Goal: Task Accomplishment & Management: Use online tool/utility

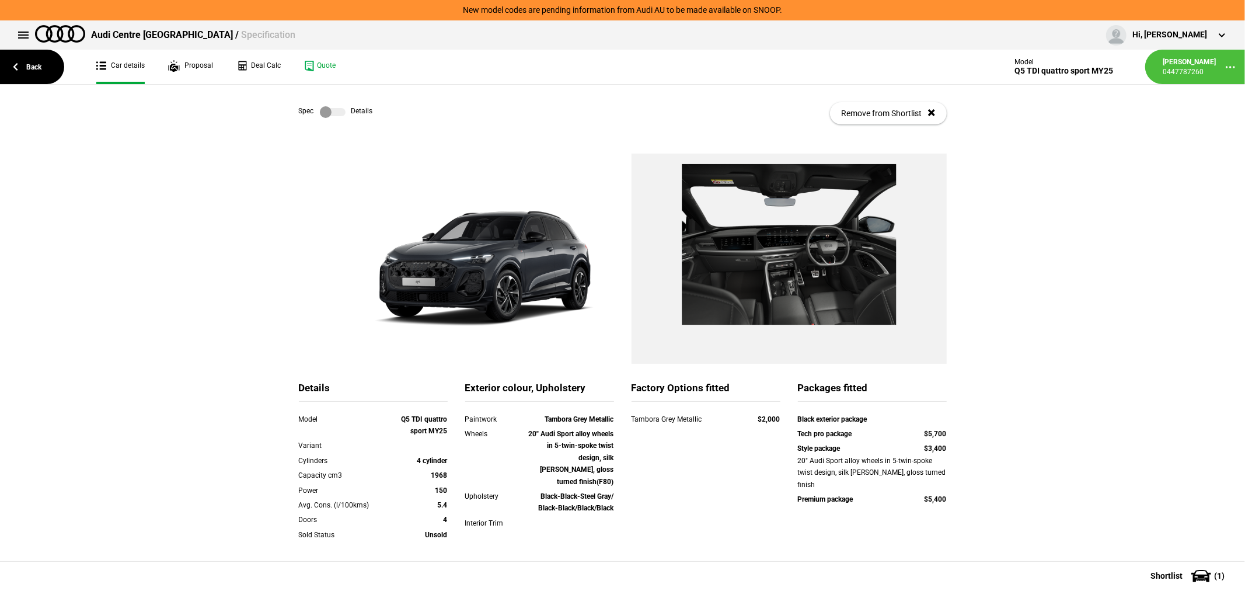
scroll to position [163, 0]
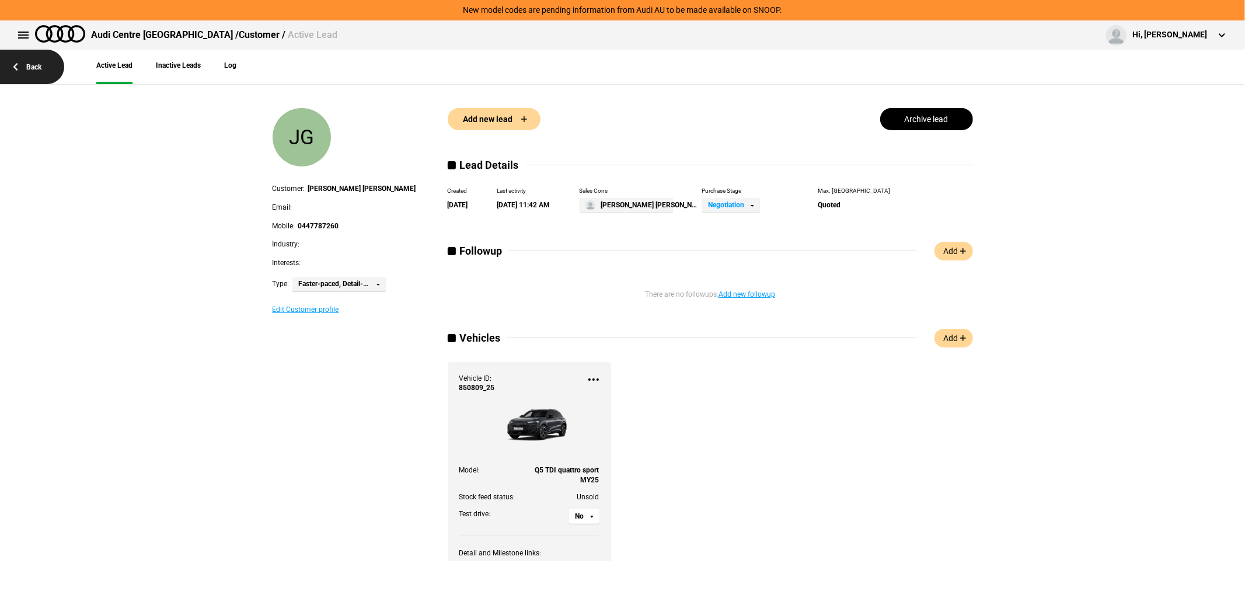
click at [26, 63] on link "Back" at bounding box center [32, 67] width 64 height 34
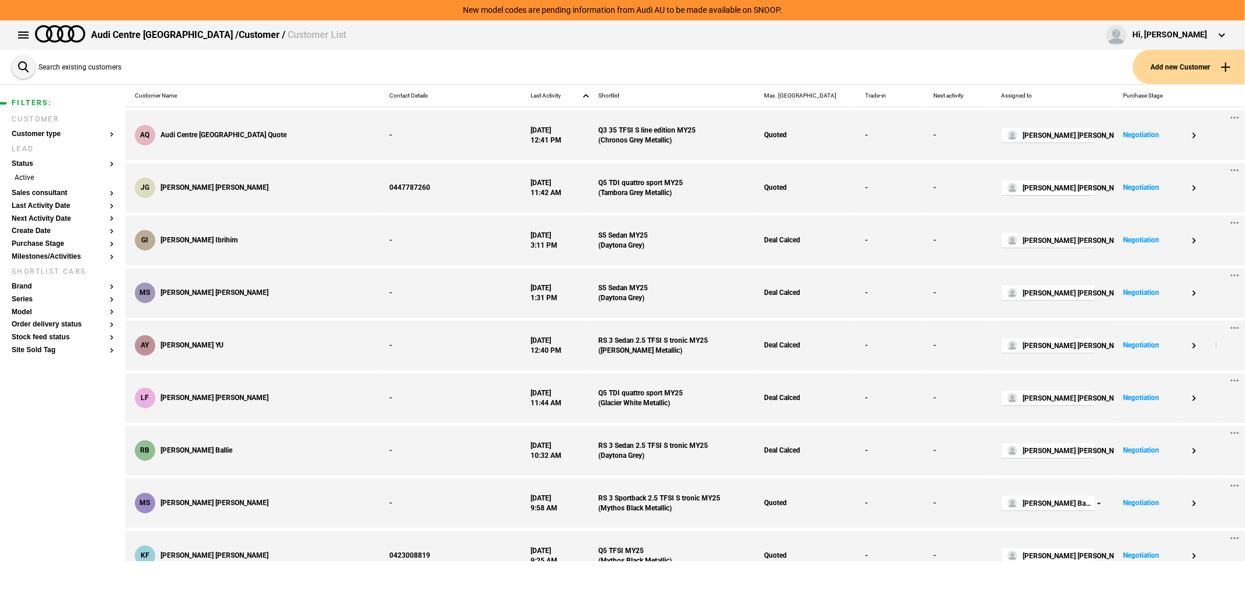
click at [24, 64] on button "Search existing customers" at bounding box center [70, 67] width 117 height 34
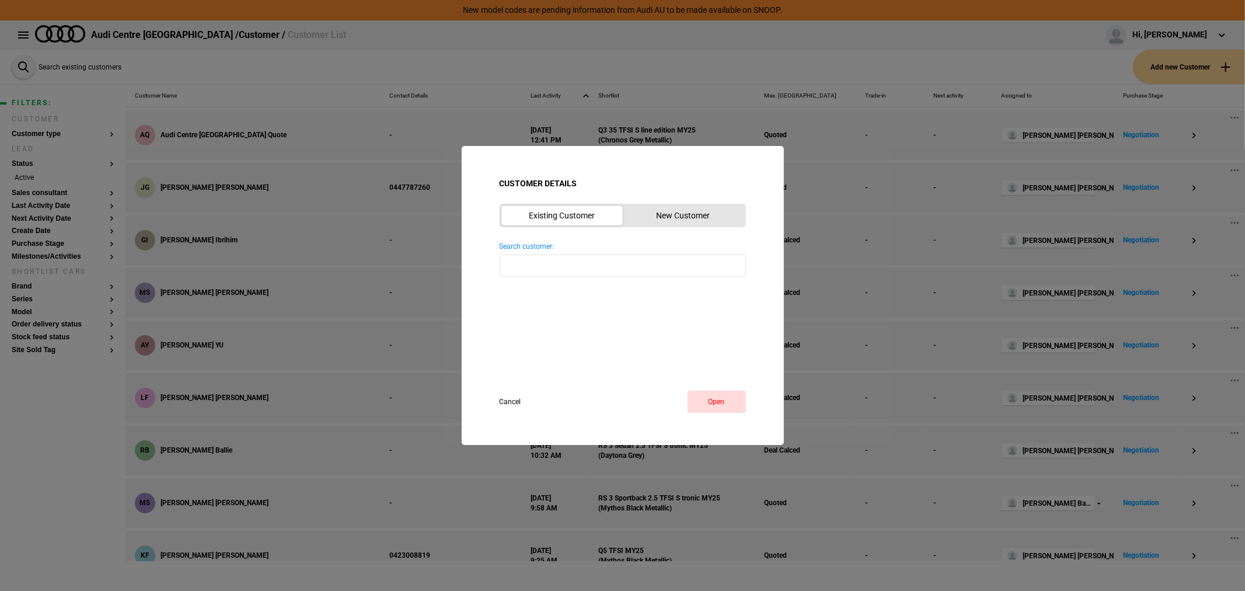
click at [510, 402] on button "Cancel" at bounding box center [521, 402] width 43 height 22
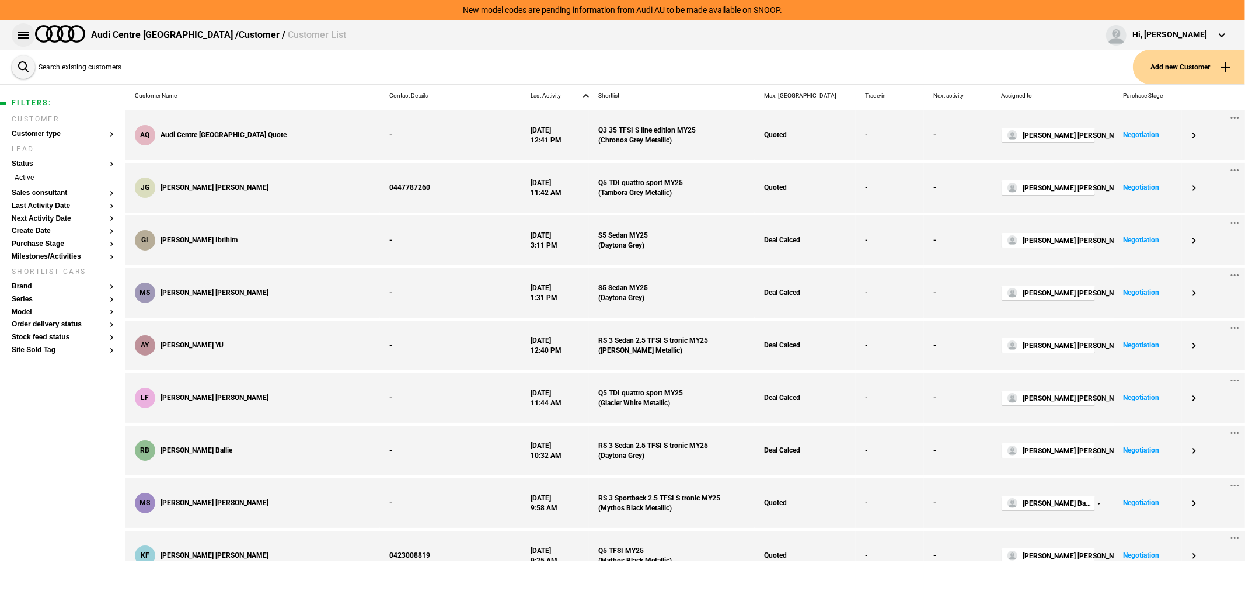
click at [18, 32] on button at bounding box center [23, 34] width 23 height 23
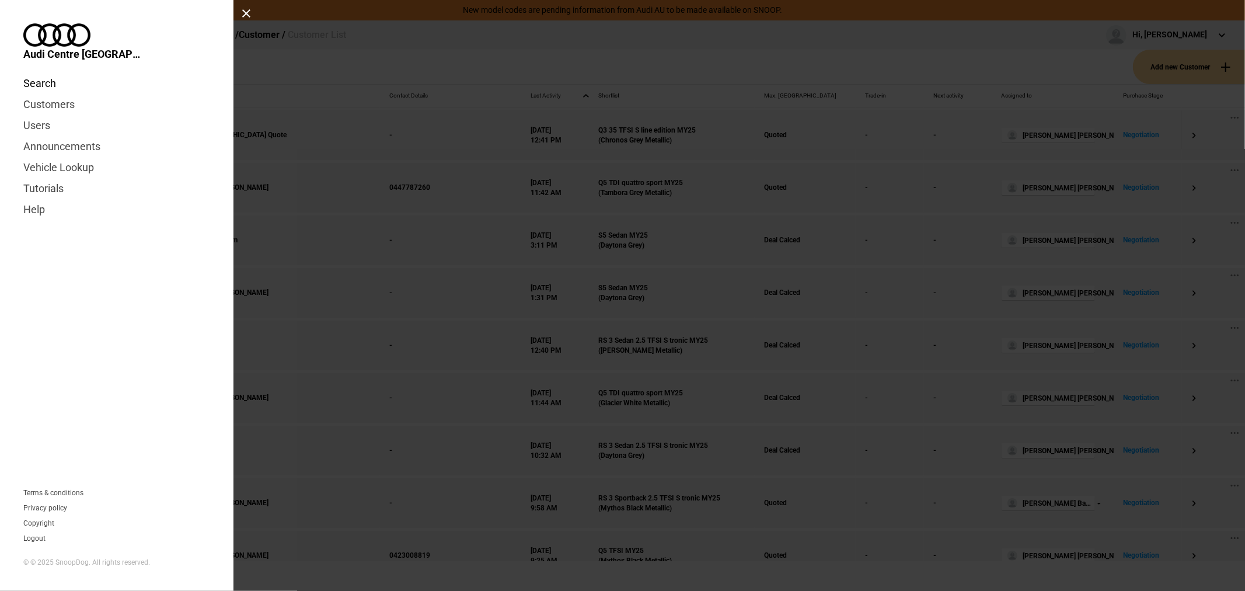
click at [33, 73] on link "Search" at bounding box center [116, 83] width 187 height 21
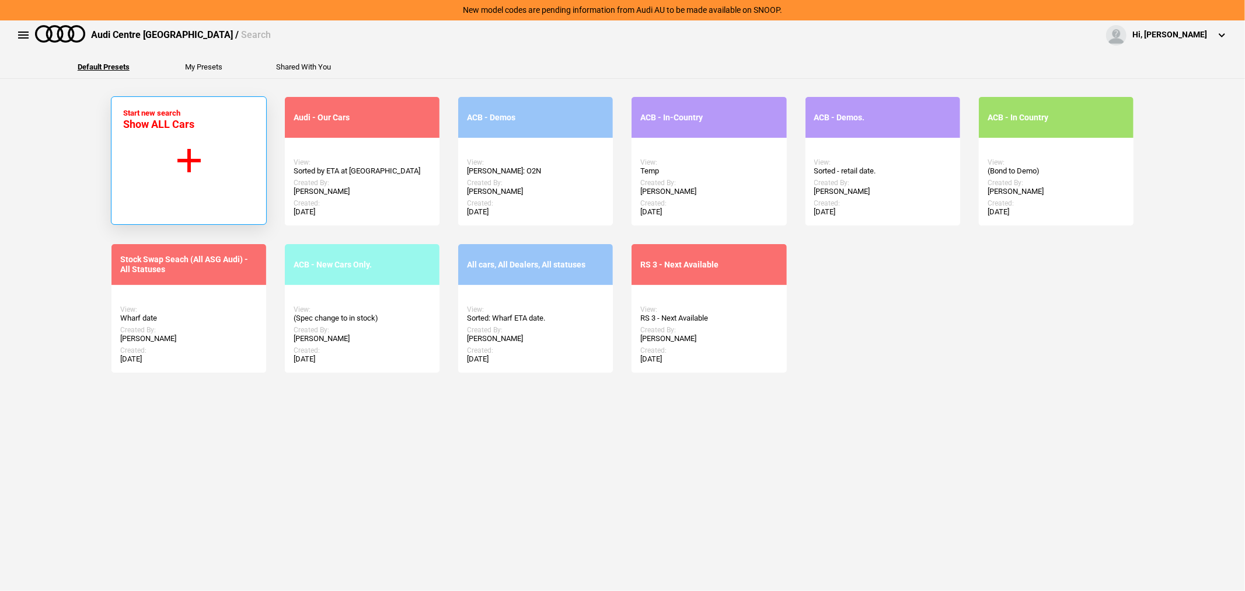
click at [158, 150] on button "Start new search Show ALL Cars" at bounding box center [189, 160] width 156 height 128
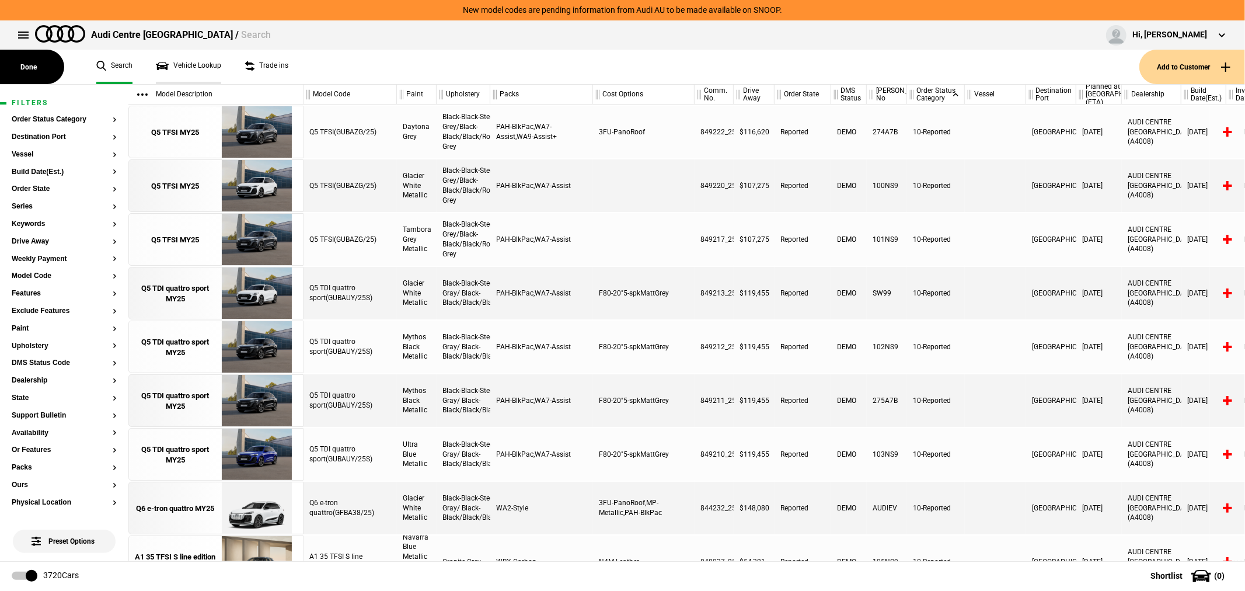
click at [194, 69] on link "Vehicle Lookup" at bounding box center [188, 67] width 65 height 34
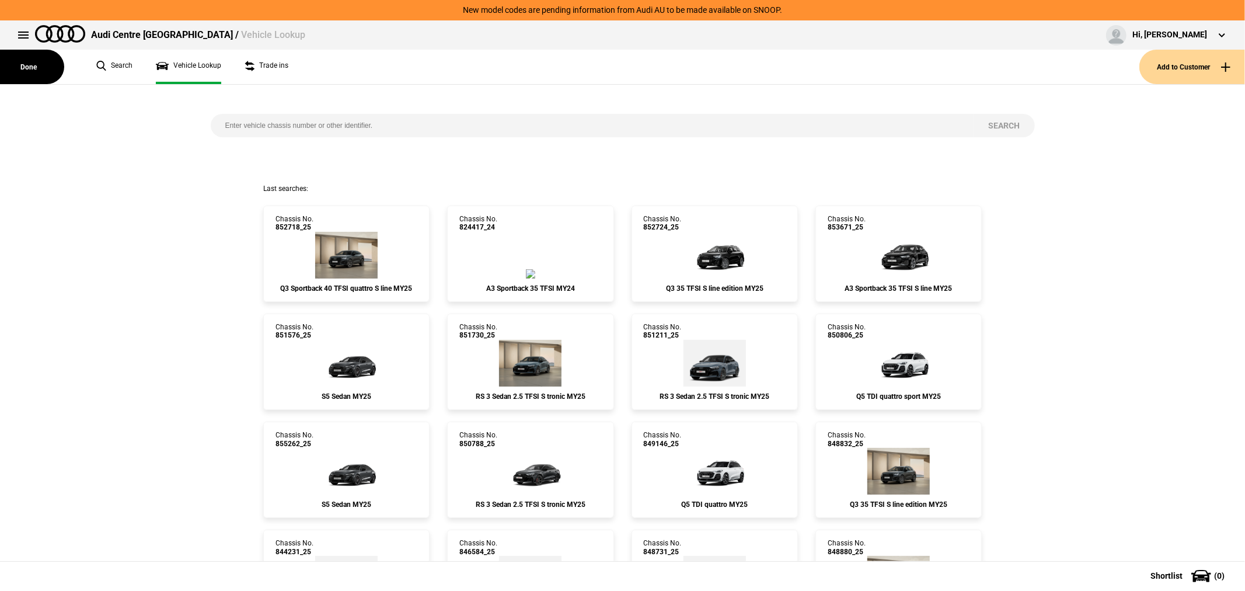
click at [378, 123] on input "search" at bounding box center [593, 125] width 764 height 23
type input "854538"
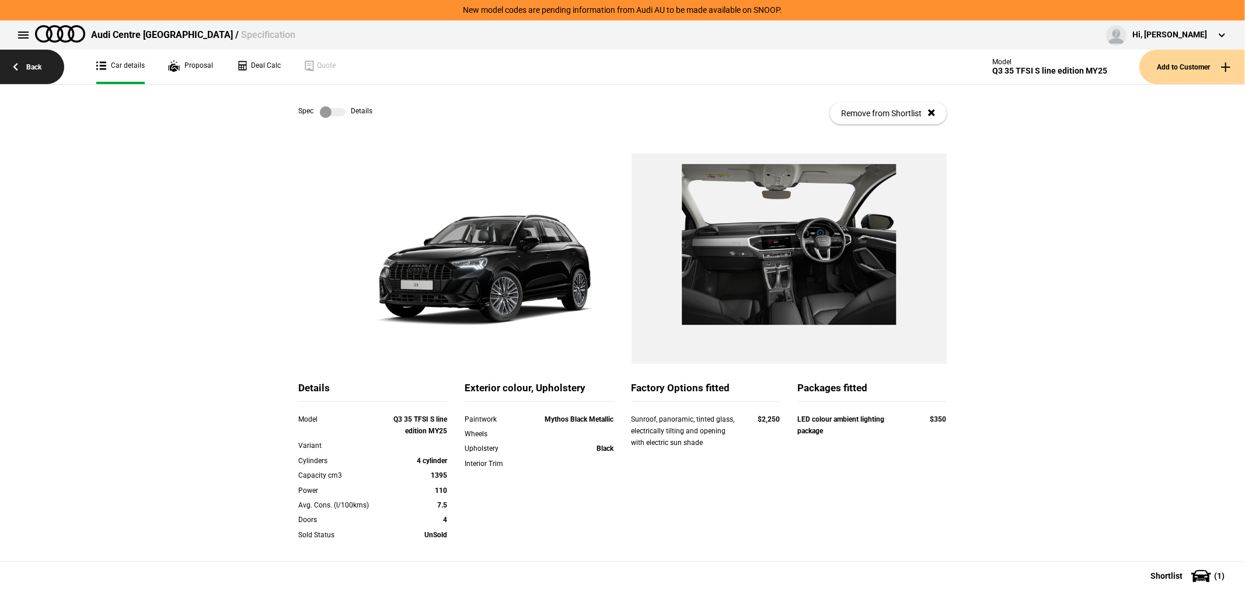
click at [32, 61] on link "Back" at bounding box center [32, 67] width 64 height 34
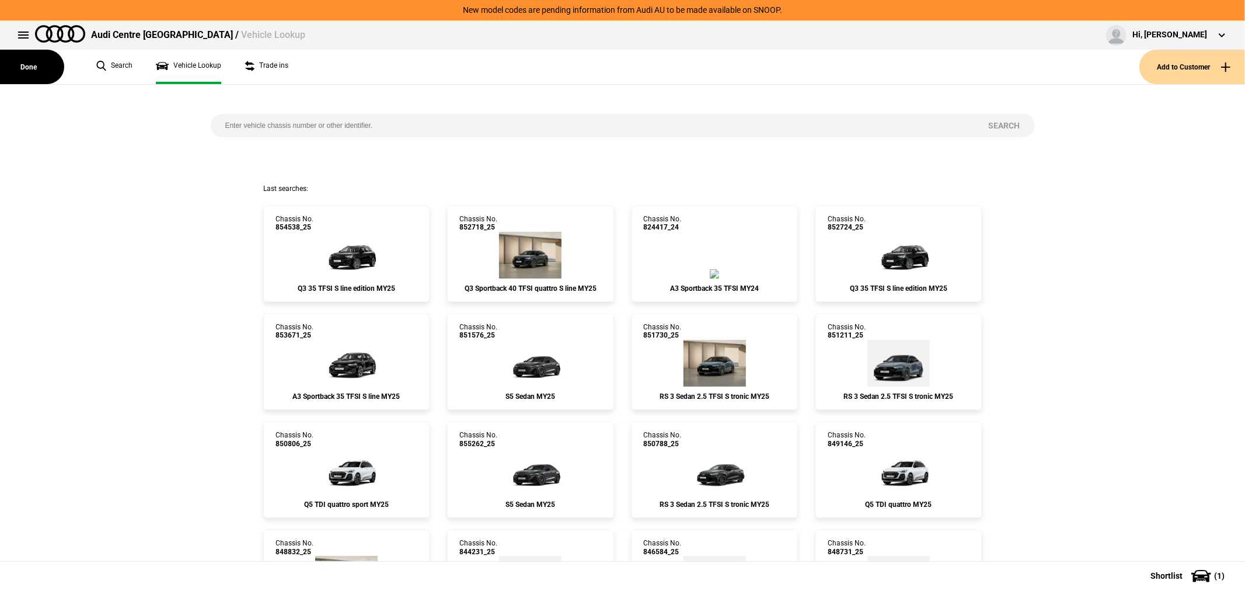
click at [264, 131] on input "search" at bounding box center [593, 125] width 764 height 23
type input "854531"
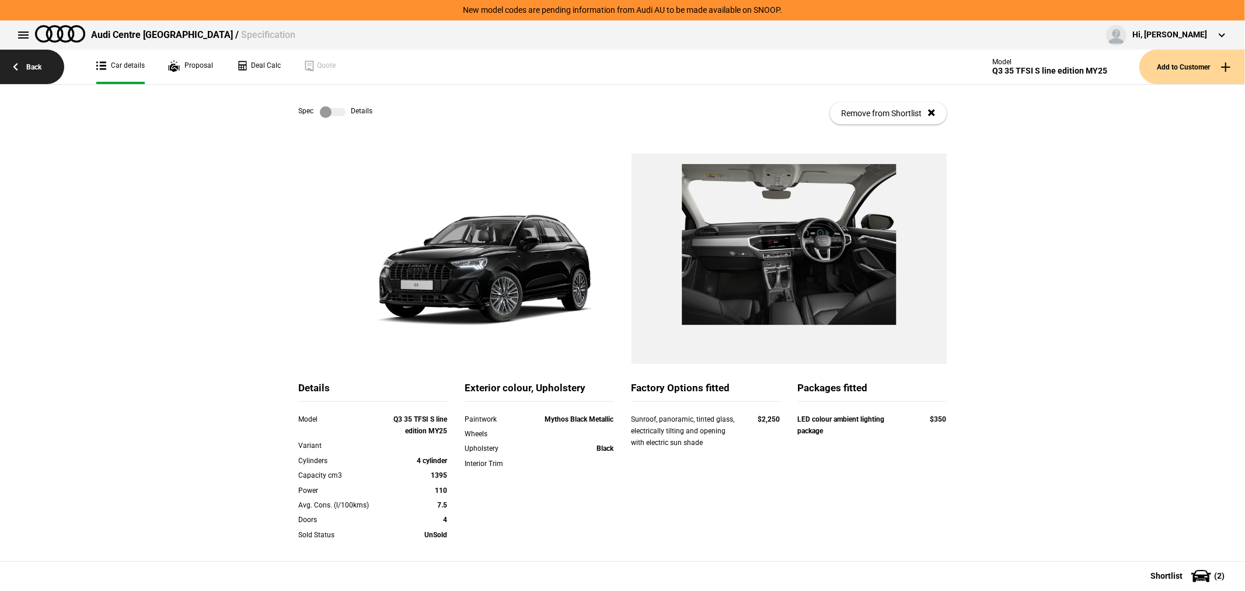
click at [23, 70] on link "Back" at bounding box center [32, 67] width 64 height 34
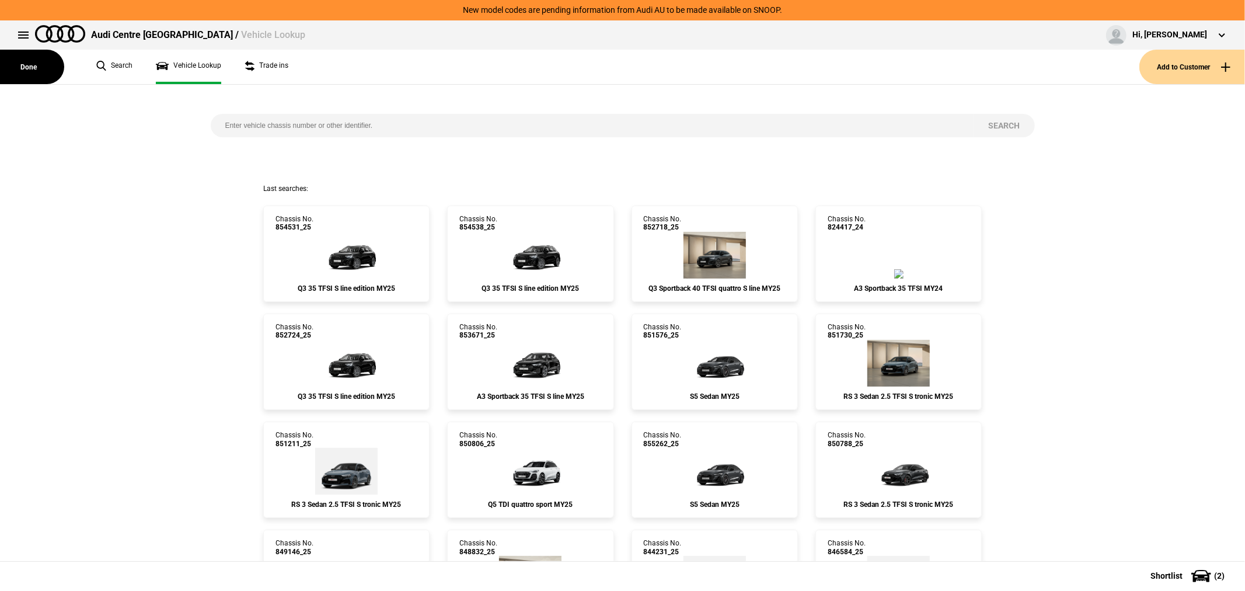
click at [301, 130] on input "search" at bounding box center [593, 125] width 764 height 23
type input "852708"
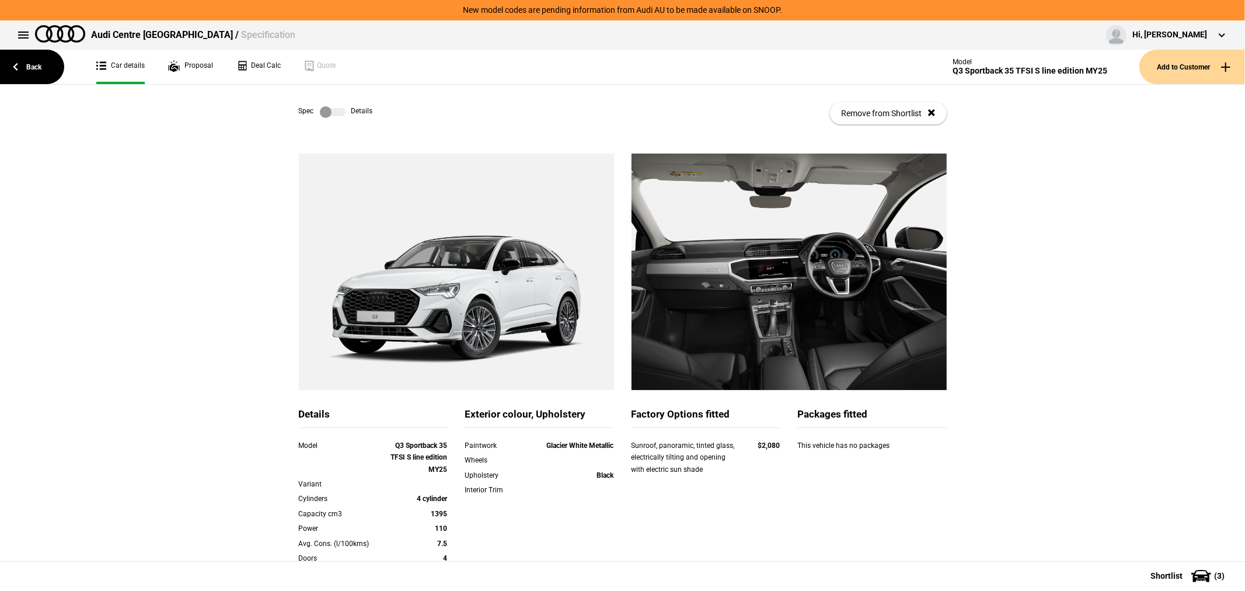
click at [1184, 65] on button "Add to Customer" at bounding box center [1193, 67] width 106 height 34
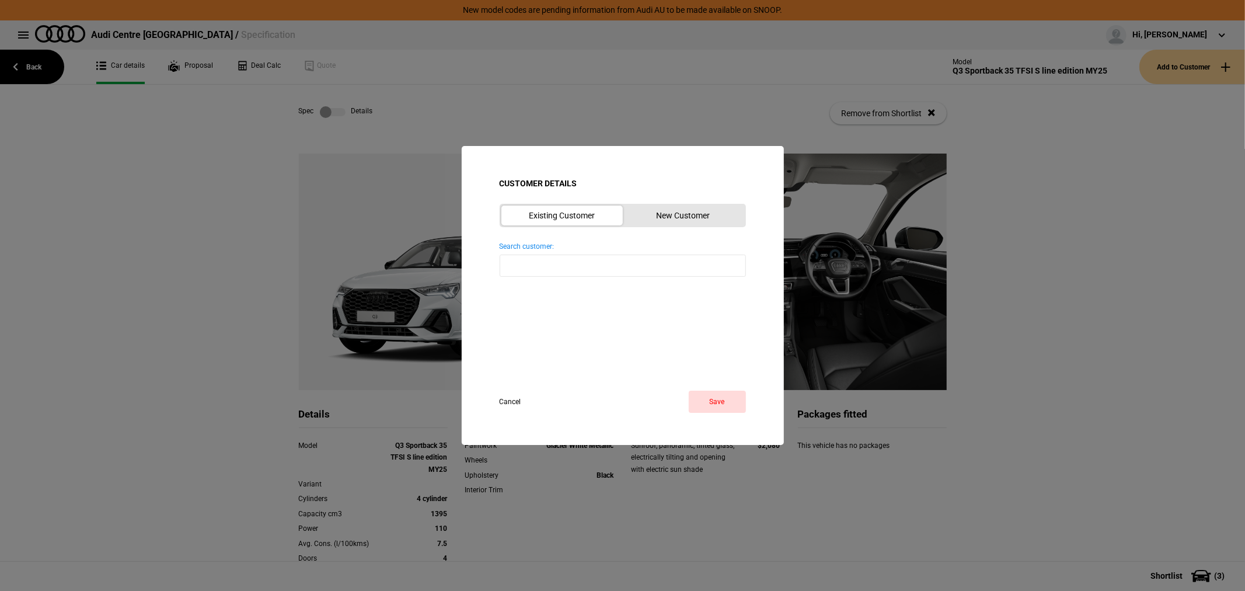
click at [562, 266] on input "Search customer: Reset" at bounding box center [623, 266] width 246 height 22
type input "ESTI"
click at [556, 289] on span "Stanton 0420303078" at bounding box center [575, 289] width 111 height 9
click at [724, 407] on button "Save" at bounding box center [717, 402] width 57 height 22
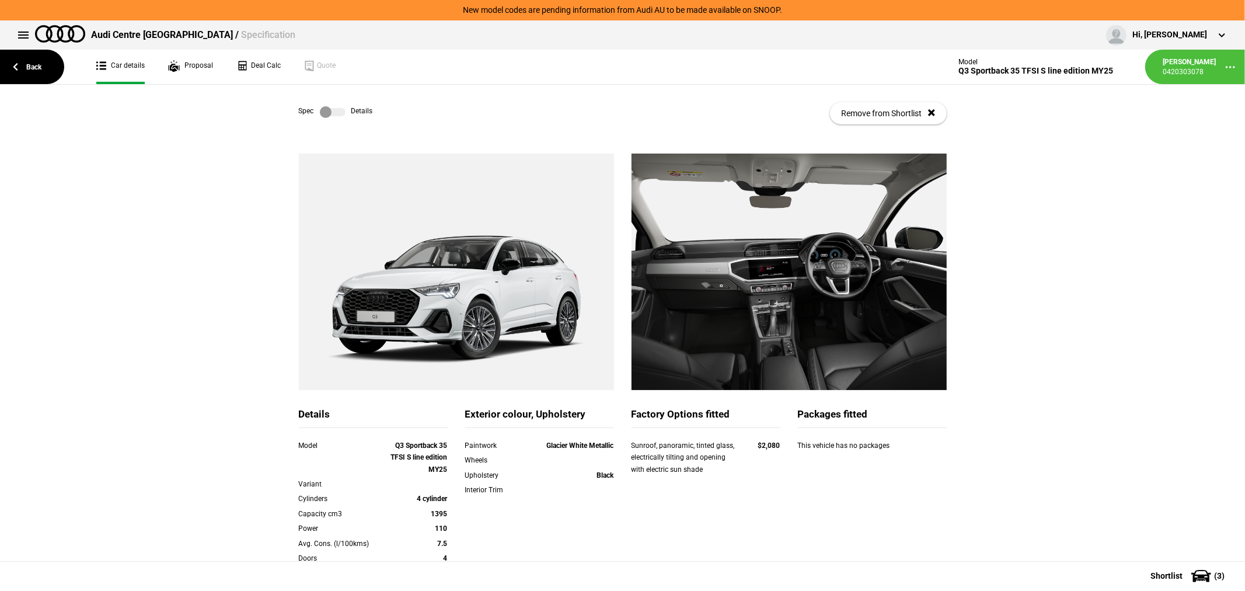
scroll to position [201, 0]
